Goal: Navigation & Orientation: Find specific page/section

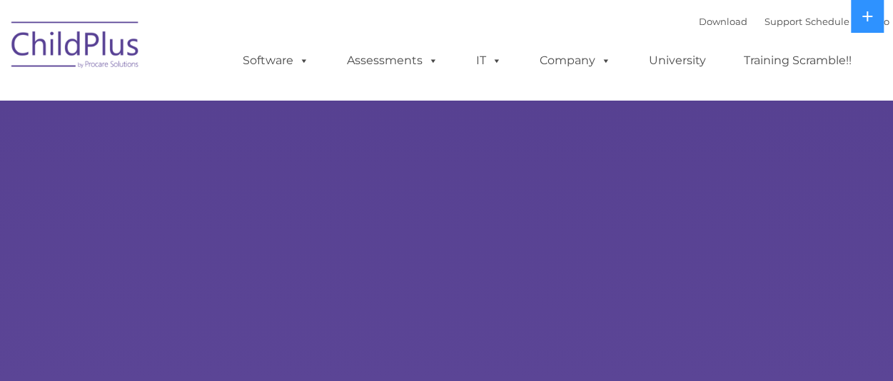
select select "MEDIUM"
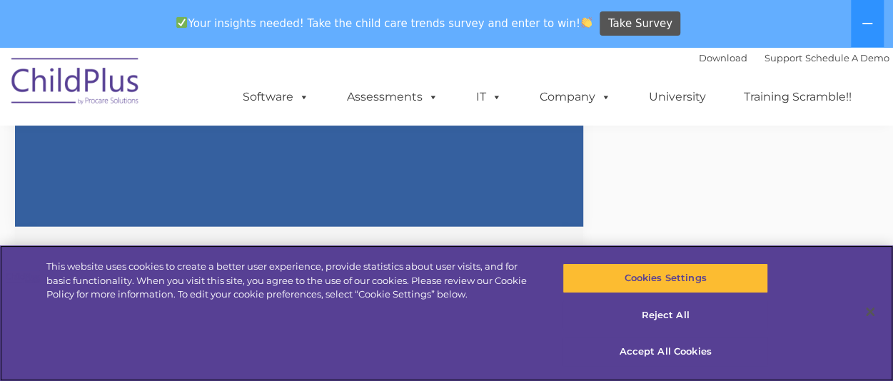
scroll to position [1990, 0]
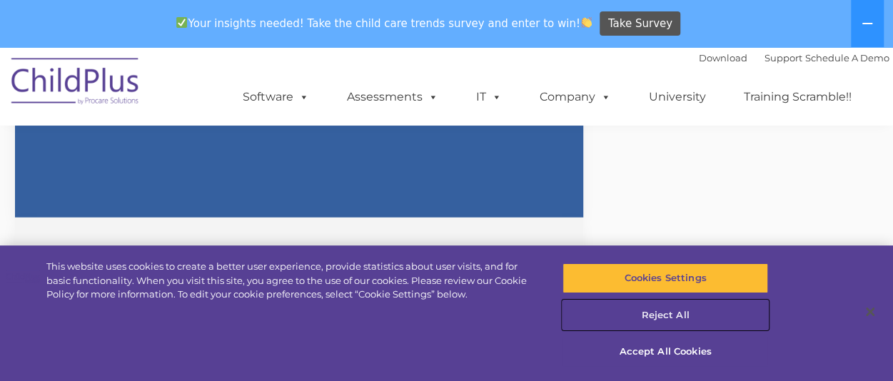
click at [691, 314] on button "Reject All" at bounding box center [666, 316] width 206 height 30
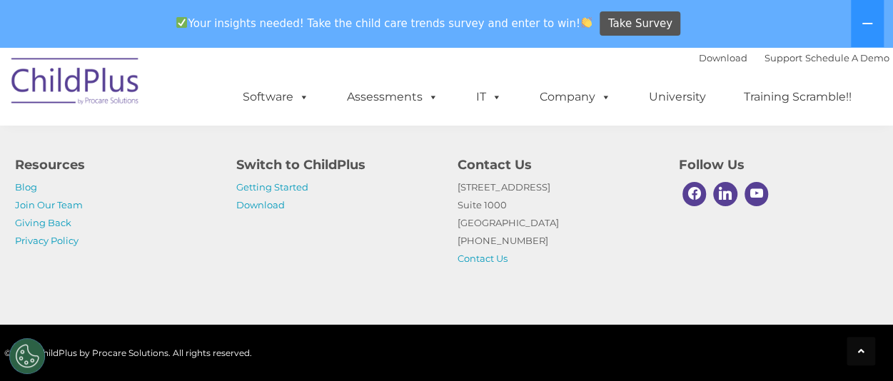
scroll to position [3181, 0]
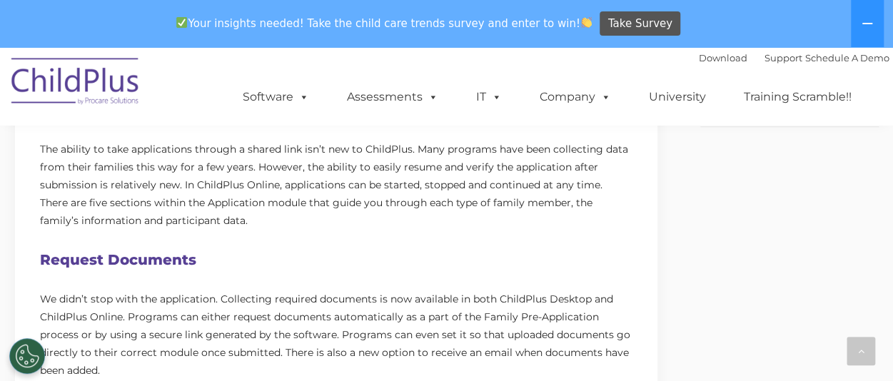
scroll to position [358, 0]
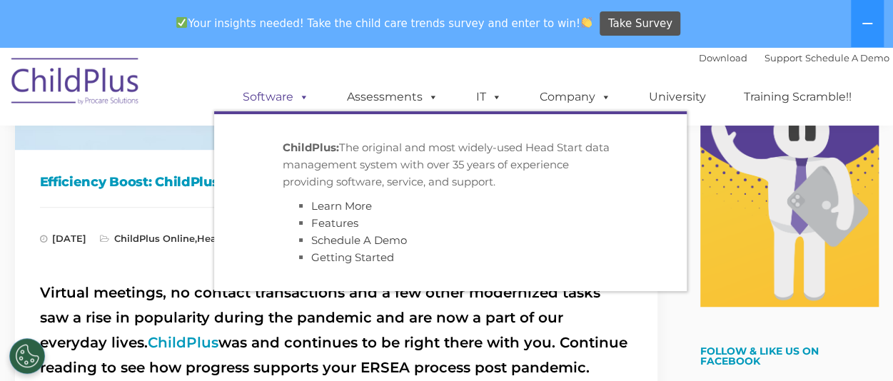
click at [308, 99] on span at bounding box center [301, 97] width 16 height 14
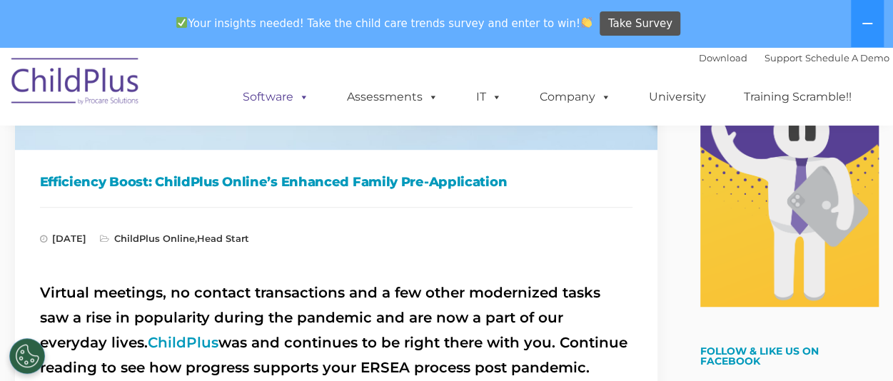
click at [308, 99] on span at bounding box center [301, 97] width 16 height 14
